Goal: Transaction & Acquisition: Purchase product/service

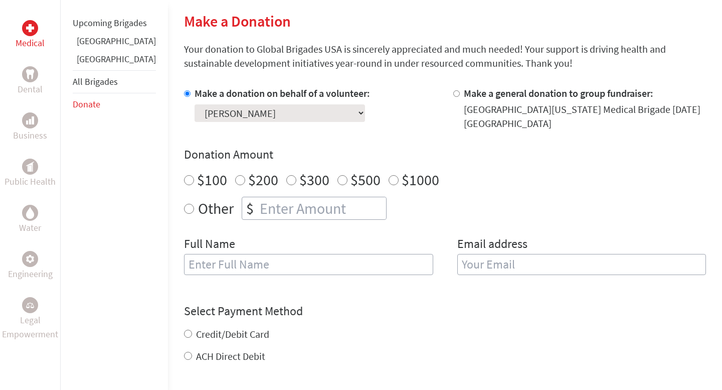
scroll to position [237, 0]
click at [269, 115] on select "Select a volunteer... [PERSON_NAME] [PERSON_NAME] [PERSON_NAME] [PERSON_NAME] […" at bounding box center [280, 114] width 171 height 18
click at [195, 105] on select "Select a volunteer... [PERSON_NAME] [PERSON_NAME] [PERSON_NAME] [PERSON_NAME] […" at bounding box center [280, 114] width 171 height 18
radio input "true"
click at [258, 216] on input "number" at bounding box center [322, 209] width 128 height 22
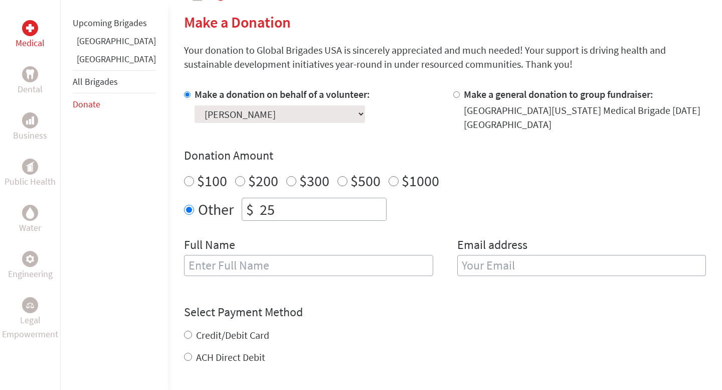
type input "25"
click at [184, 274] on input "text" at bounding box center [308, 265] width 249 height 21
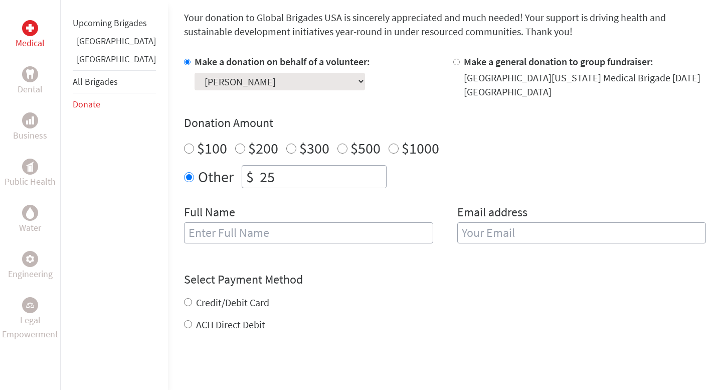
scroll to position [271, 0]
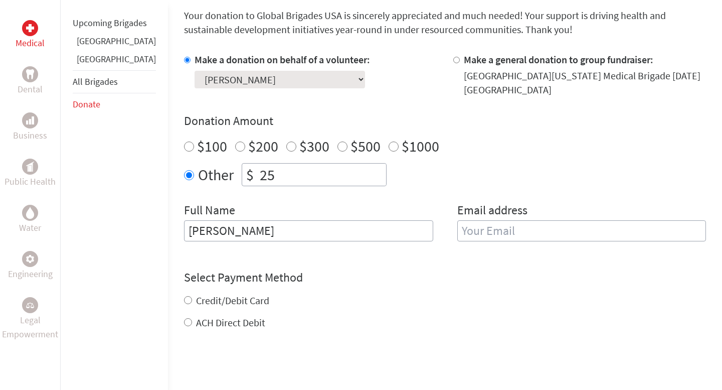
type input "[PERSON_NAME]"
click at [492, 228] on input "email" at bounding box center [581, 230] width 249 height 21
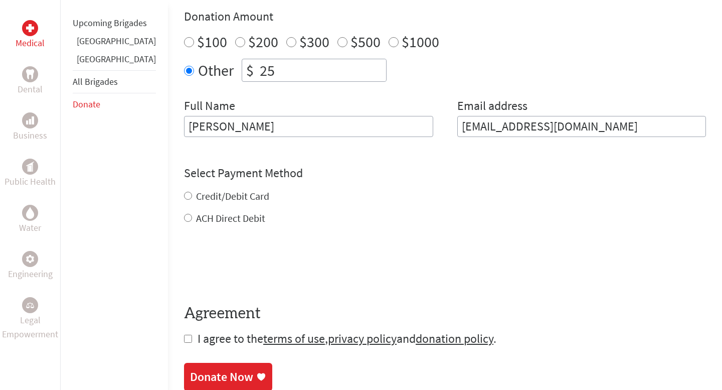
scroll to position [383, 0]
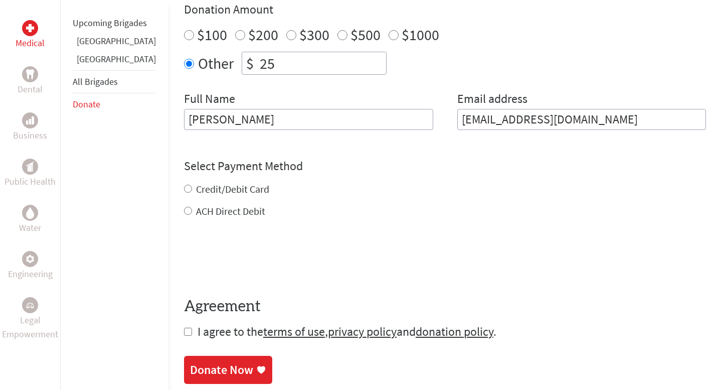
type input "[EMAIL_ADDRESS][DOMAIN_NAME]"
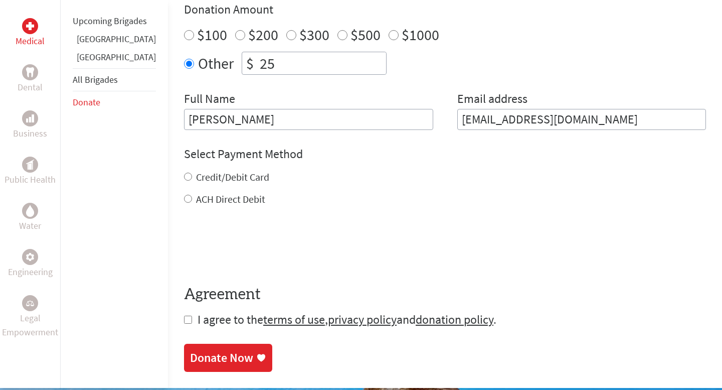
click at [184, 190] on div "Credit/Debit Card ACH Direct Debit" at bounding box center [445, 188] width 522 height 36
click at [184, 176] on input "Credit/Debit Card" at bounding box center [188, 177] width 8 height 8
radio input "true"
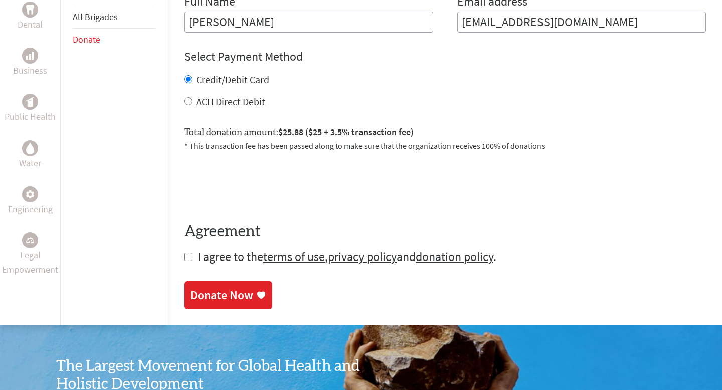
scroll to position [483, 0]
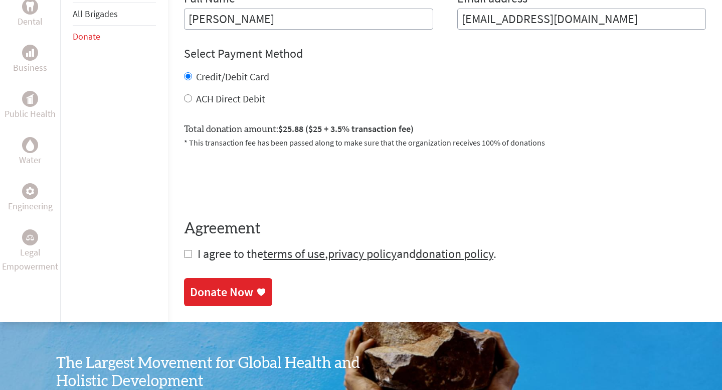
click at [184, 255] on input "checkbox" at bounding box center [188, 254] width 8 height 8
checkbox input "true"
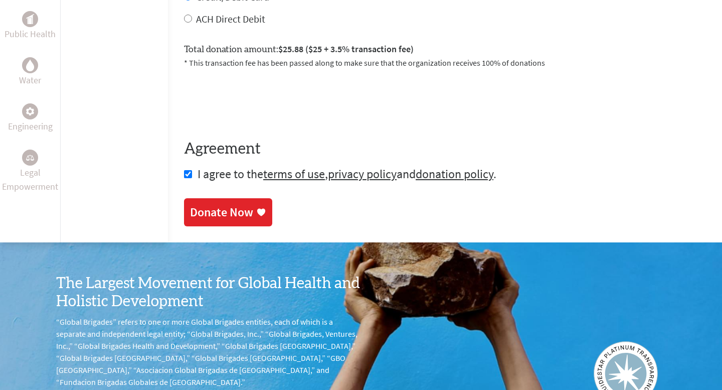
scroll to position [564, 0]
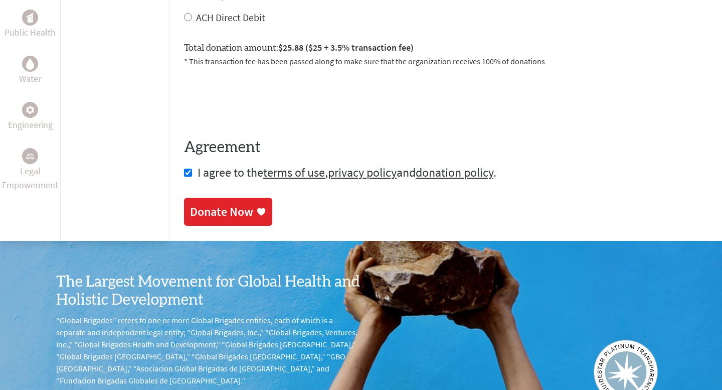
click at [208, 209] on div "Donate Now" at bounding box center [221, 212] width 63 height 16
